Goal: Task Accomplishment & Management: Manage account settings

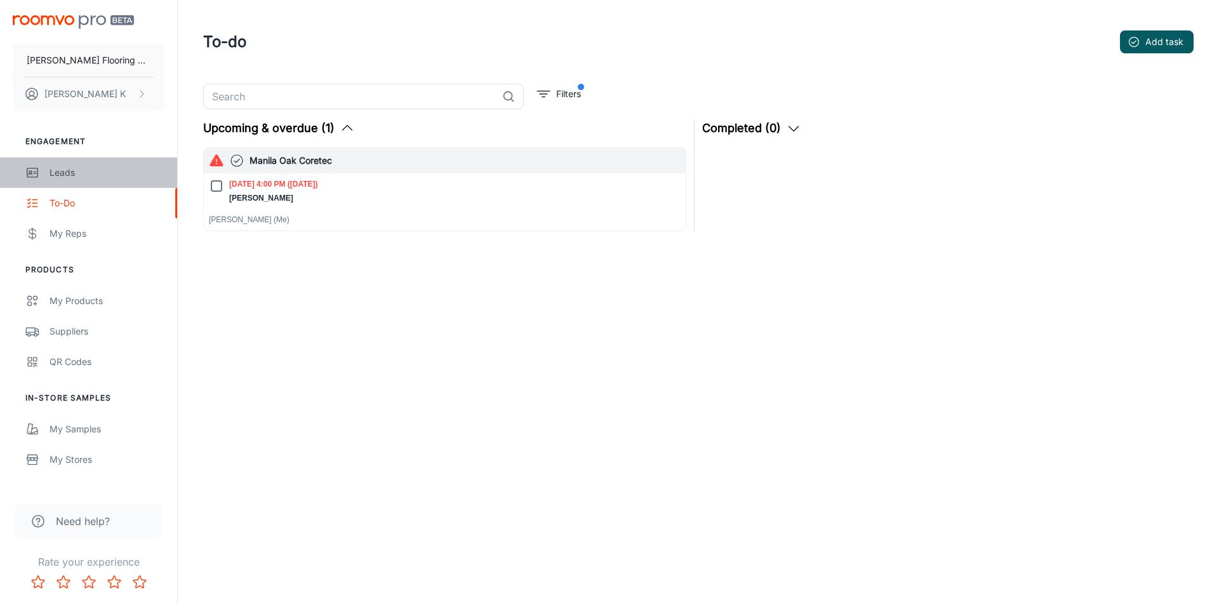
click at [100, 167] on div "Leads" at bounding box center [107, 173] width 115 height 14
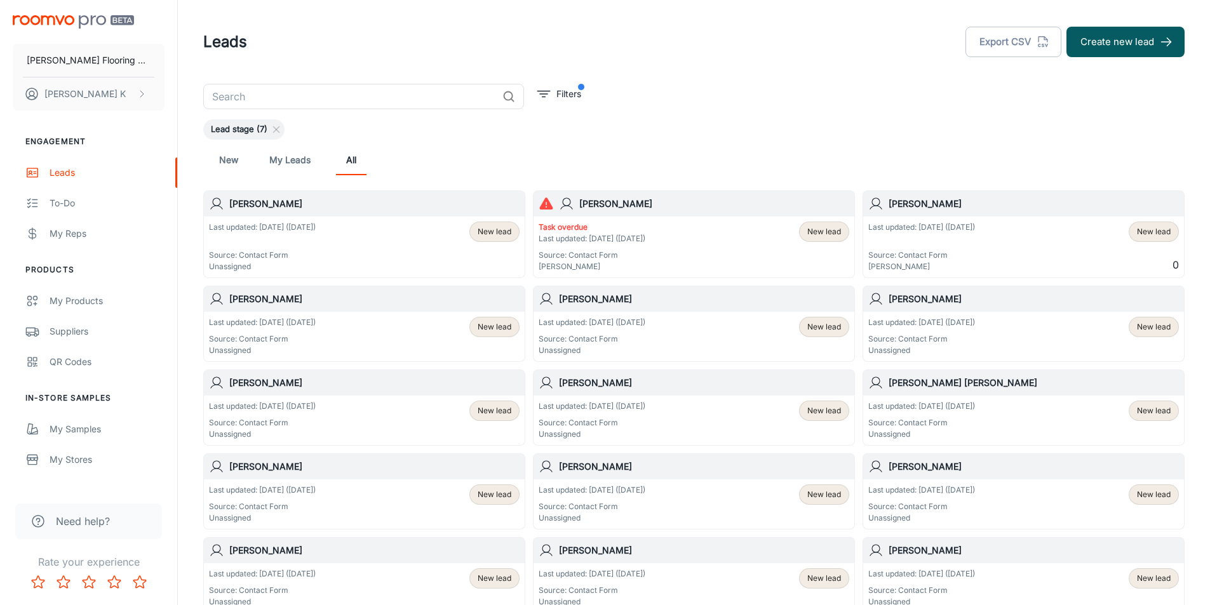
click at [307, 250] on p "Source: Contact Form" at bounding box center [262, 255] width 107 height 11
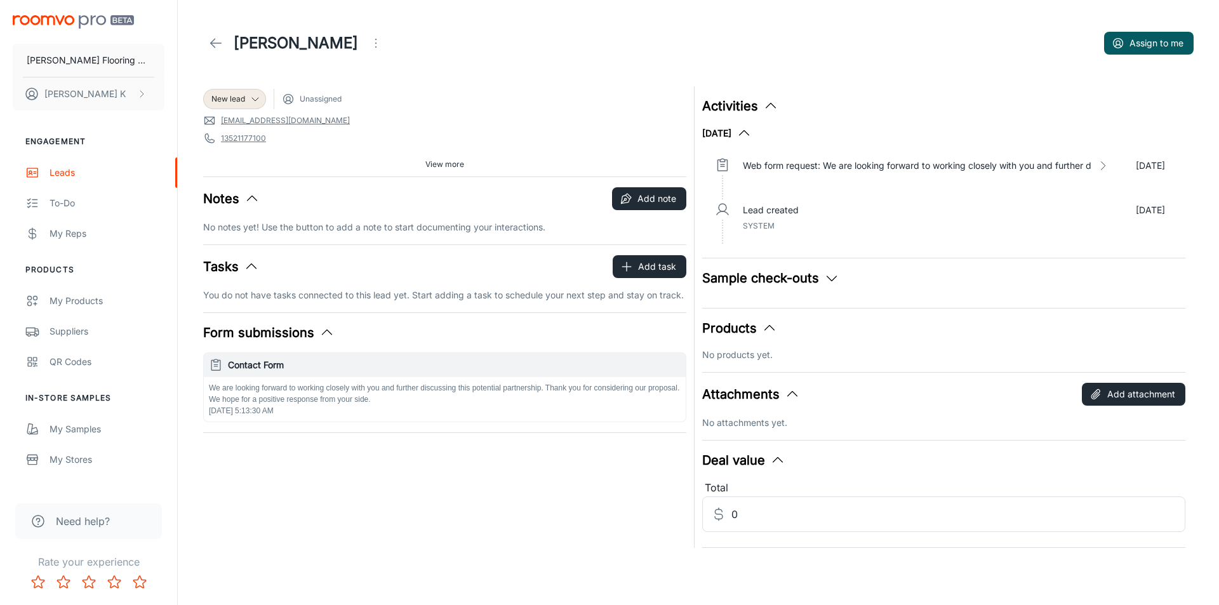
click at [284, 117] on link "[EMAIL_ADDRESS][DOMAIN_NAME]" at bounding box center [285, 120] width 129 height 11
drag, startPoint x: 318, startPoint y: 121, endPoint x: 214, endPoint y: 126, distance: 104.3
click at [214, 126] on span "[EMAIL_ADDRESS][DOMAIN_NAME]" at bounding box center [444, 120] width 483 height 13
copy link "[EMAIL_ADDRESS][DOMAIN_NAME]"
click at [214, 39] on polyline at bounding box center [213, 43] width 4 height 9
